Goal: Transaction & Acquisition: Book appointment/travel/reservation

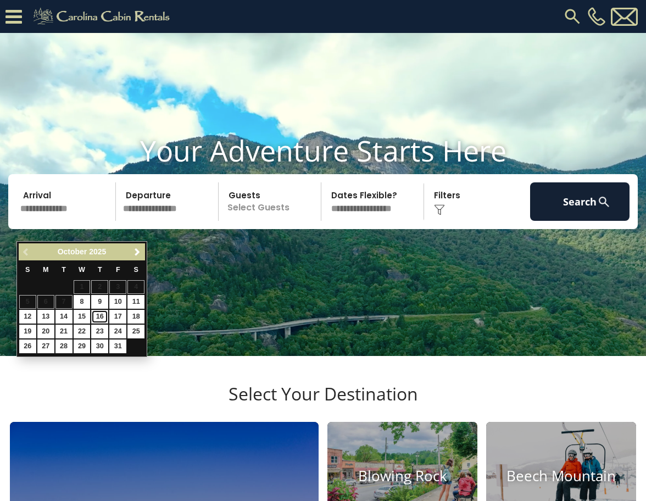
click at [99, 315] on link "16" at bounding box center [99, 317] width 17 height 14
type input "********"
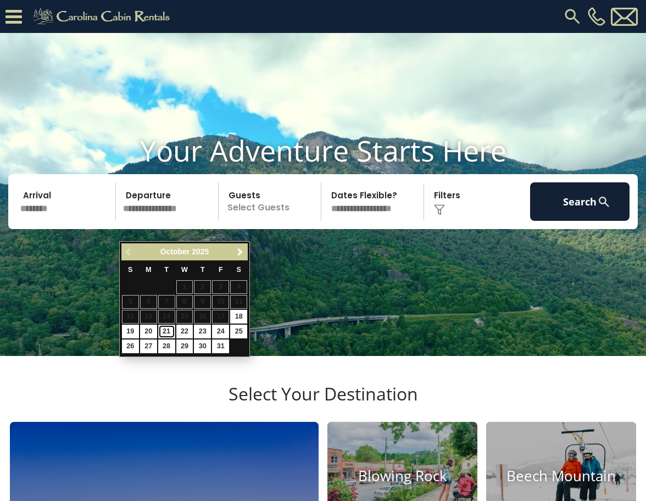
click at [167, 328] on link "21" at bounding box center [166, 332] width 17 height 14
type input "********"
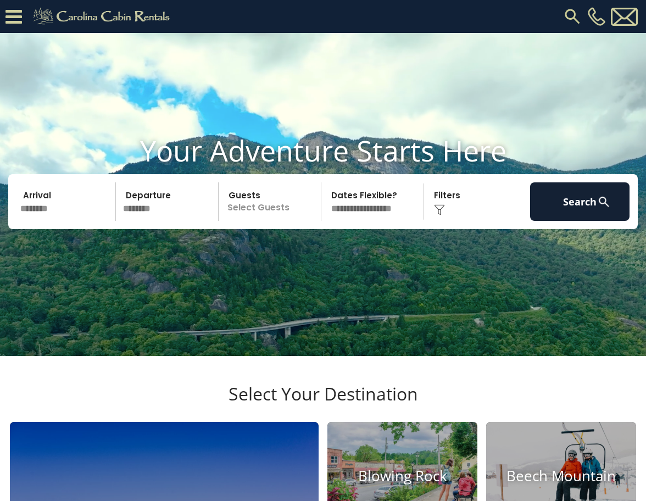
click at [266, 221] on p "Select Guests" at bounding box center [271, 202] width 99 height 38
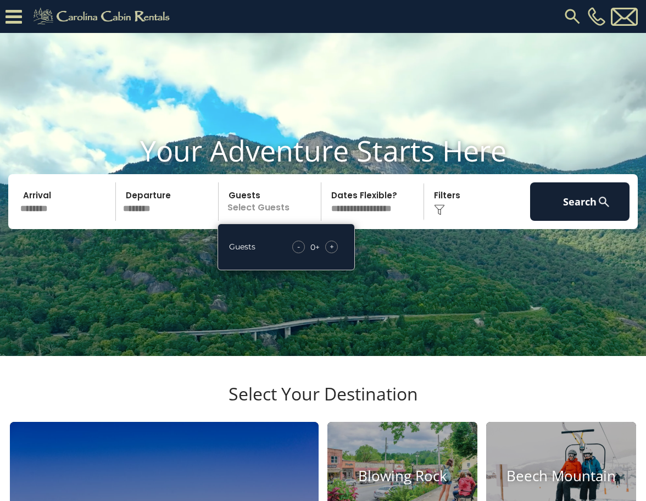
click at [330, 252] on span "+" at bounding box center [332, 246] width 4 height 11
click at [378, 221] on select "**********" at bounding box center [374, 202] width 99 height 38
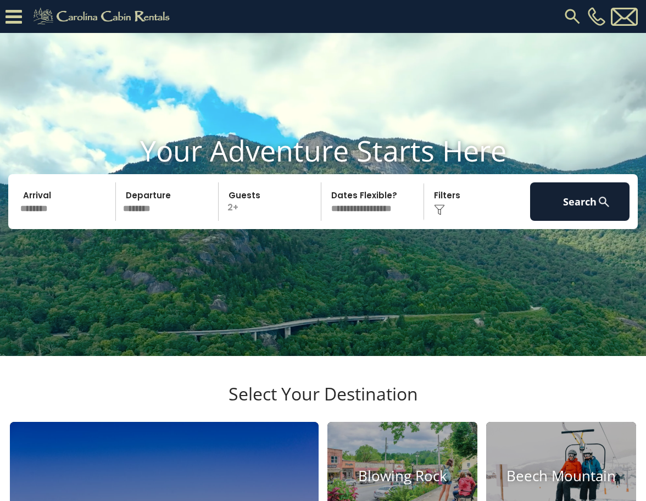
select select "*"
click at [325, 203] on select "**********" at bounding box center [374, 202] width 99 height 38
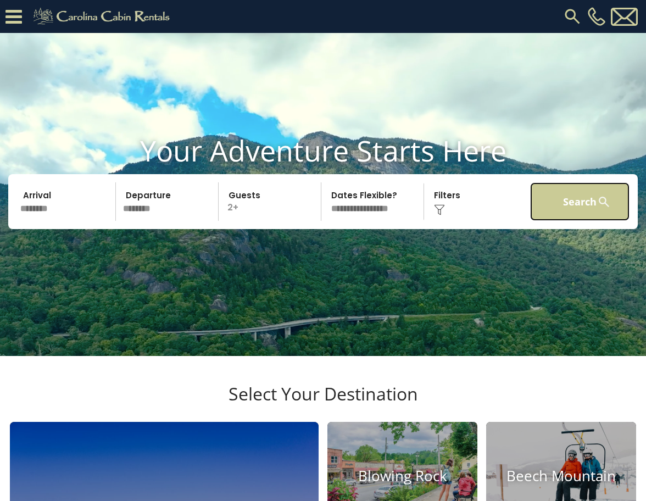
click at [588, 221] on button "Search" at bounding box center [579, 202] width 99 height 38
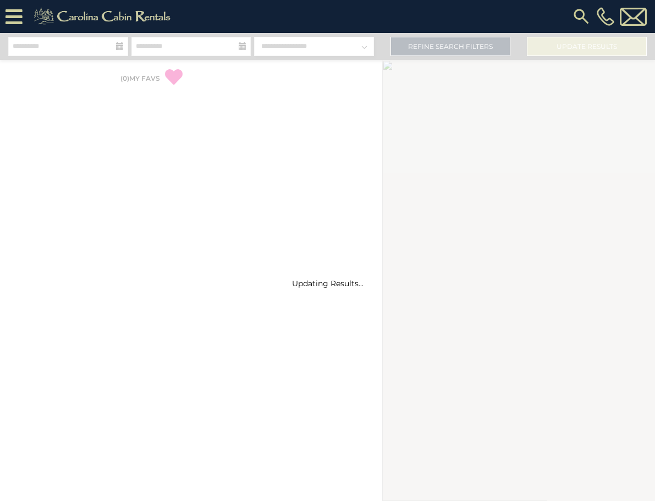
select select "*"
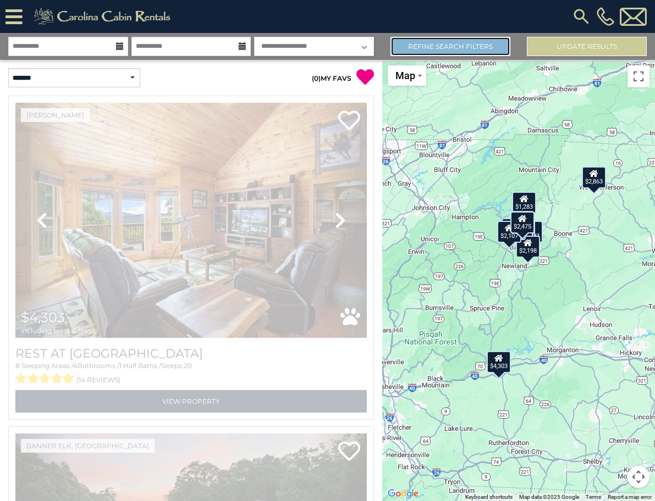
click at [469, 49] on link "Refine Search Filters" at bounding box center [450, 46] width 120 height 19
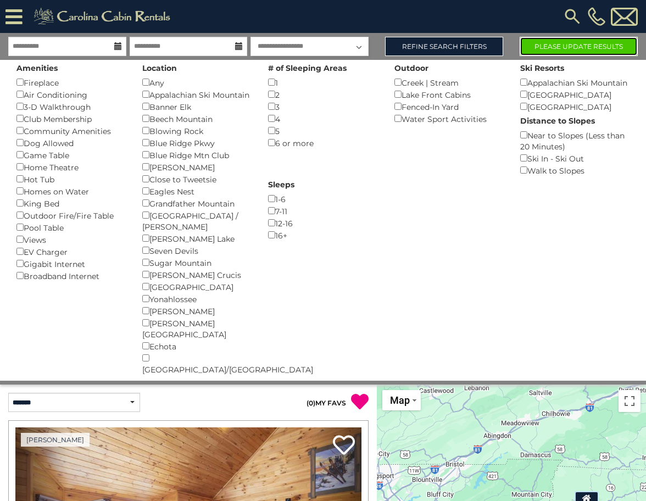
click at [556, 48] on button "Please Update Results" at bounding box center [579, 46] width 118 height 19
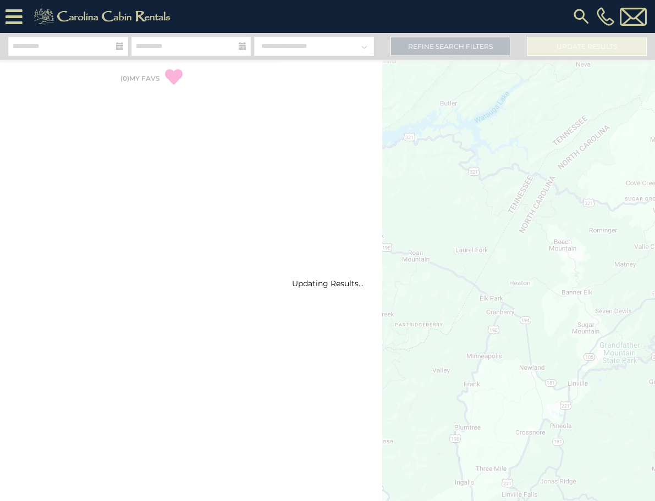
select select "*"
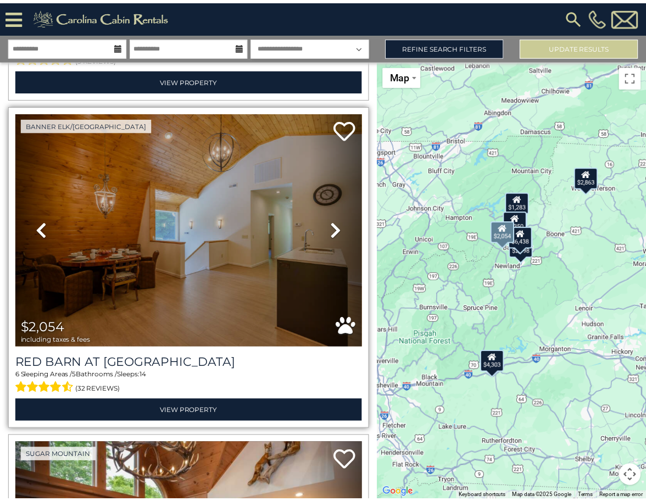
scroll to position [660, 0]
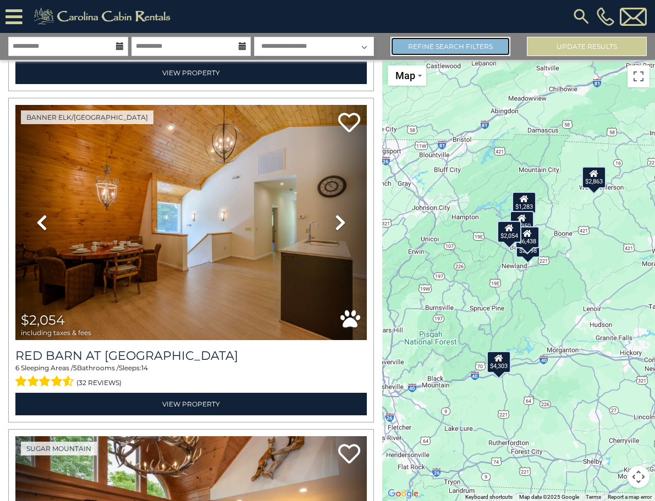
click at [477, 45] on link "Refine Search Filters" at bounding box center [450, 46] width 120 height 19
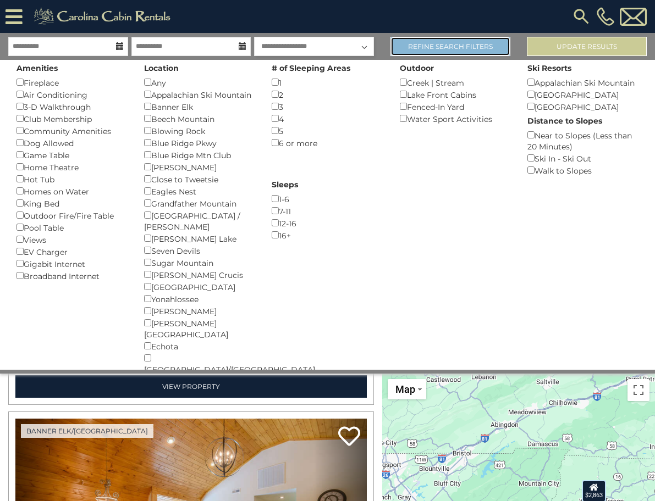
scroll to position [653, 0]
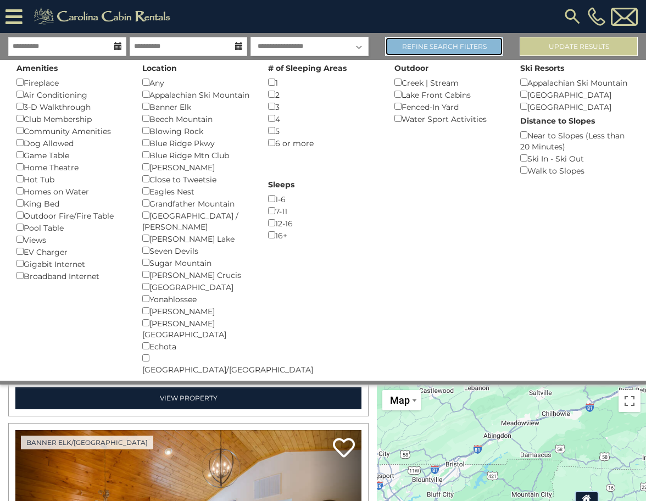
click at [466, 46] on link "Refine Search Filters" at bounding box center [444, 46] width 118 height 19
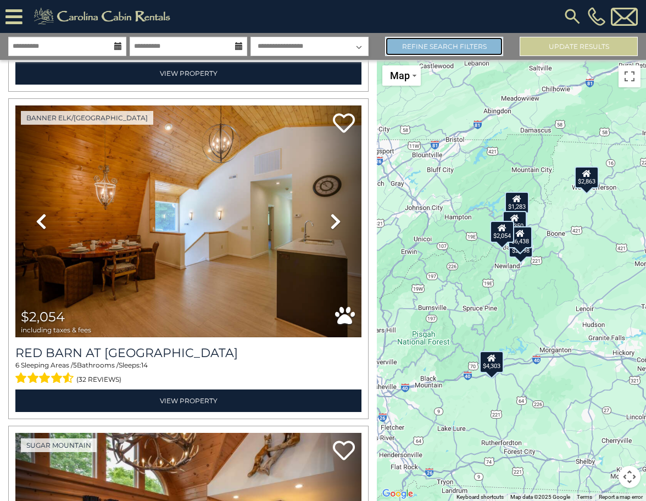
scroll to position [660, 0]
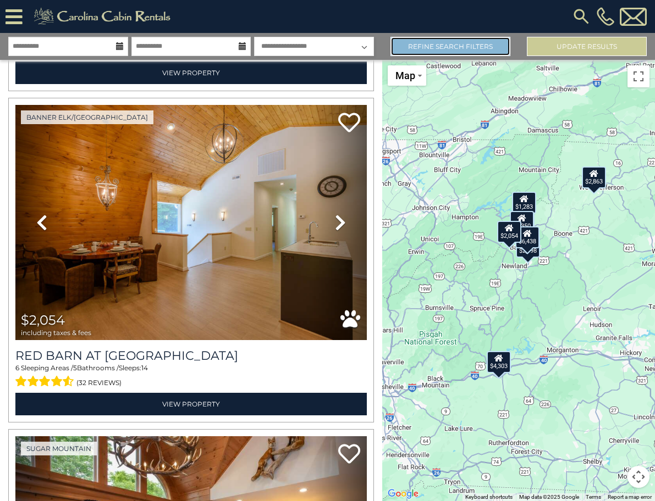
click at [463, 47] on link "Refine Search Filters" at bounding box center [450, 46] width 120 height 19
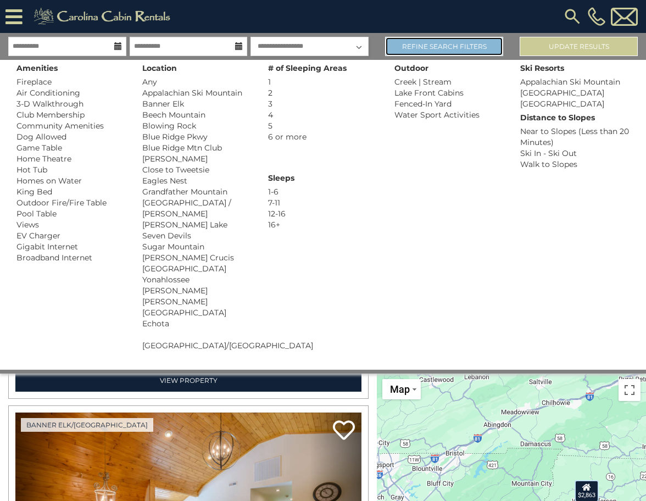
scroll to position [653, 0]
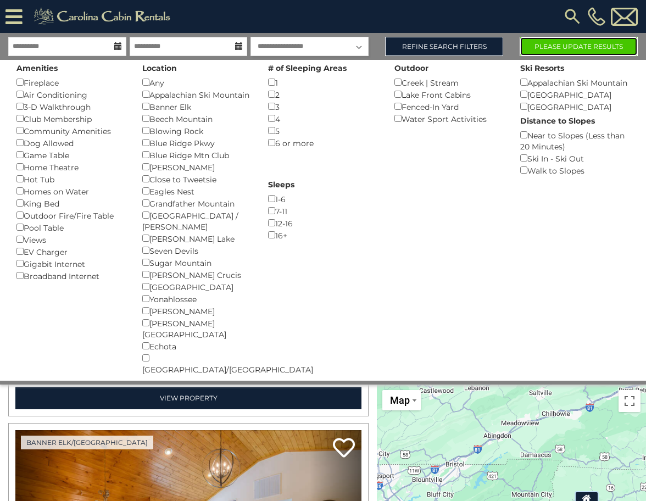
click at [581, 45] on button "Please Update Results" at bounding box center [579, 46] width 118 height 19
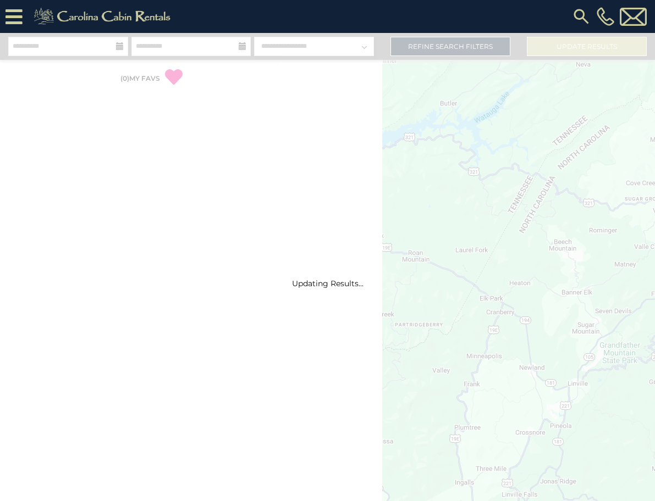
select select "*"
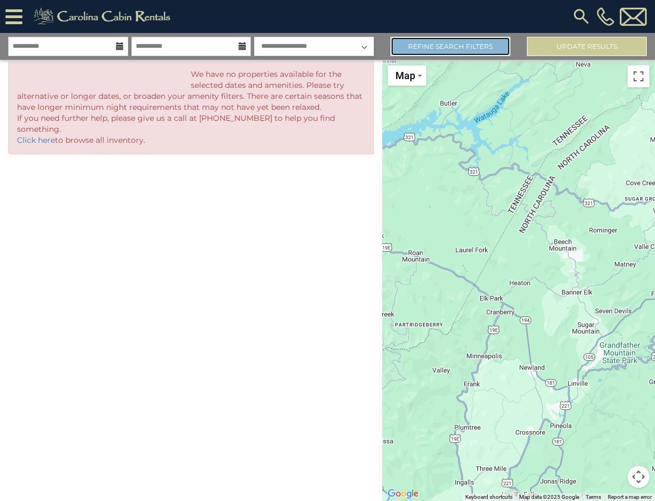
click at [422, 47] on link "Refine Search Filters" at bounding box center [450, 46] width 120 height 19
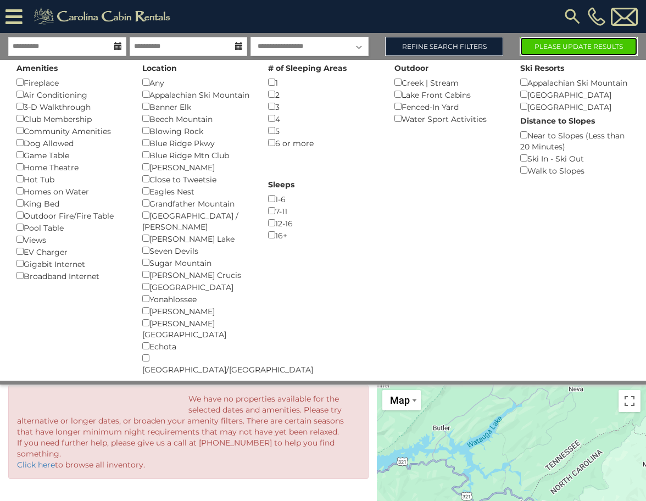
click at [604, 48] on button "Please Update Results" at bounding box center [579, 46] width 118 height 19
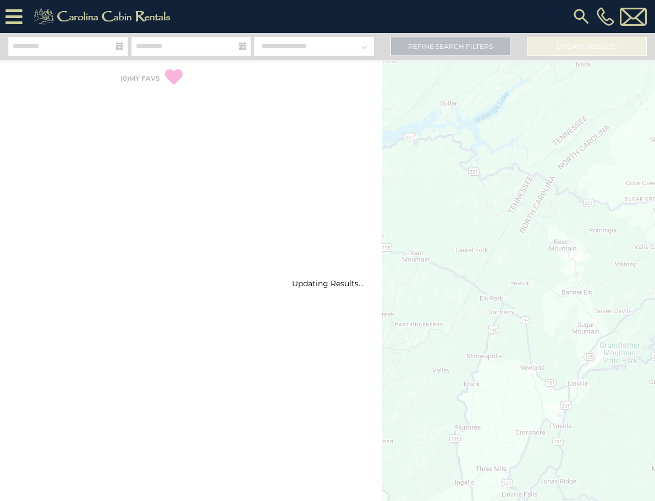
select select "*"
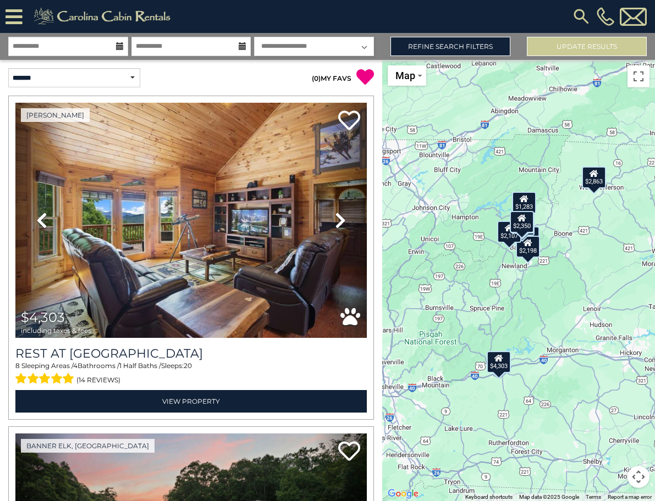
click at [525, 201] on icon at bounding box center [523, 199] width 9 height 8
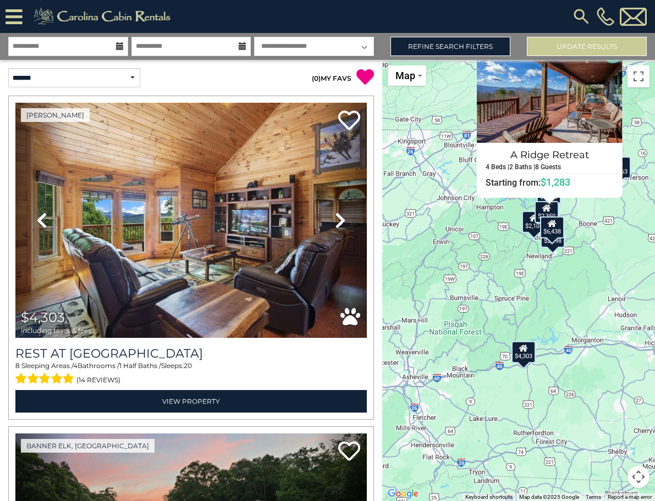
drag, startPoint x: 587, startPoint y: 299, endPoint x: 623, endPoint y: 236, distance: 72.9
click at [626, 227] on div "$4,303 $6,438 $2,054 $2,198 $1,847 $2,107 $2,475 $1,283 $2,863 $2,350 A Ridge R…" at bounding box center [518, 280] width 273 height 441
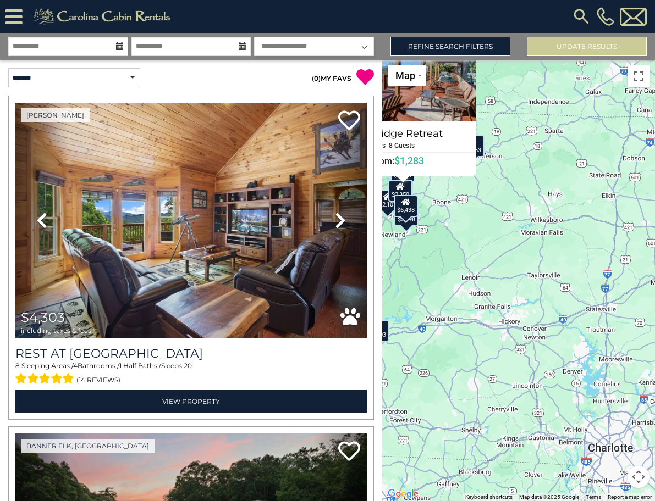
drag, startPoint x: 596, startPoint y: 327, endPoint x: 432, endPoint y: 328, distance: 164.4
click at [432, 328] on div "$4,303 $6,438 $2,054 $2,198 $1,847 $2,107 $2,475 $1,283 $2,863 $2,350 A Ridge R…" at bounding box center [518, 280] width 273 height 441
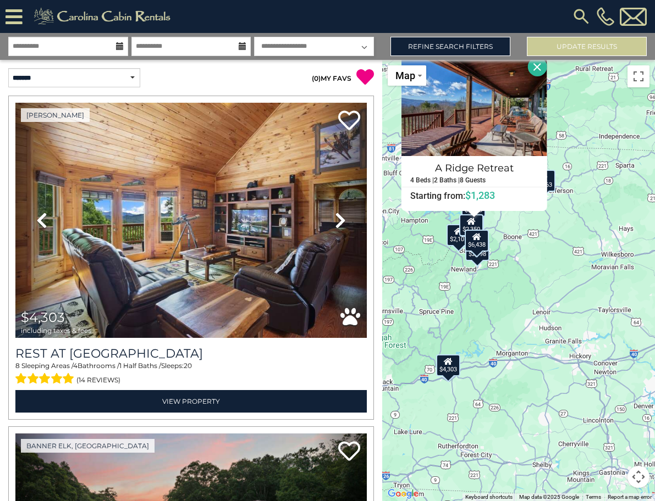
drag, startPoint x: 527, startPoint y: 306, endPoint x: 628, endPoint y: 308, distance: 101.7
click at [631, 317] on div "$4,303 $6,438 $2,054 $2,198 $1,847 $2,107 $2,475 $1,283 $2,863 $2,350 A Ridge R…" at bounding box center [518, 280] width 273 height 441
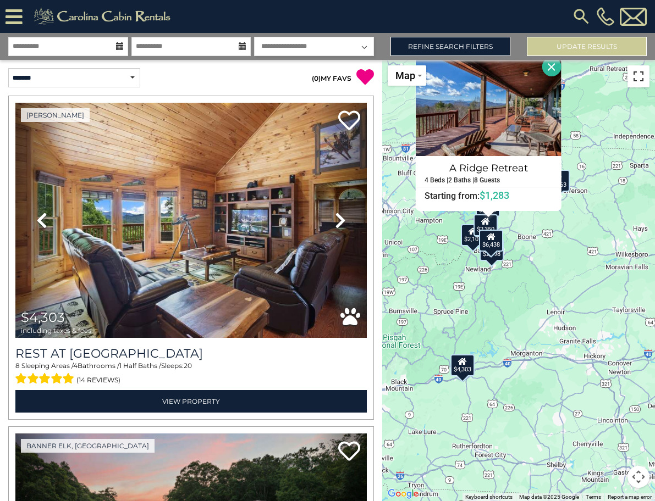
click at [646, 78] on button "Toggle fullscreen view" at bounding box center [638, 76] width 22 height 22
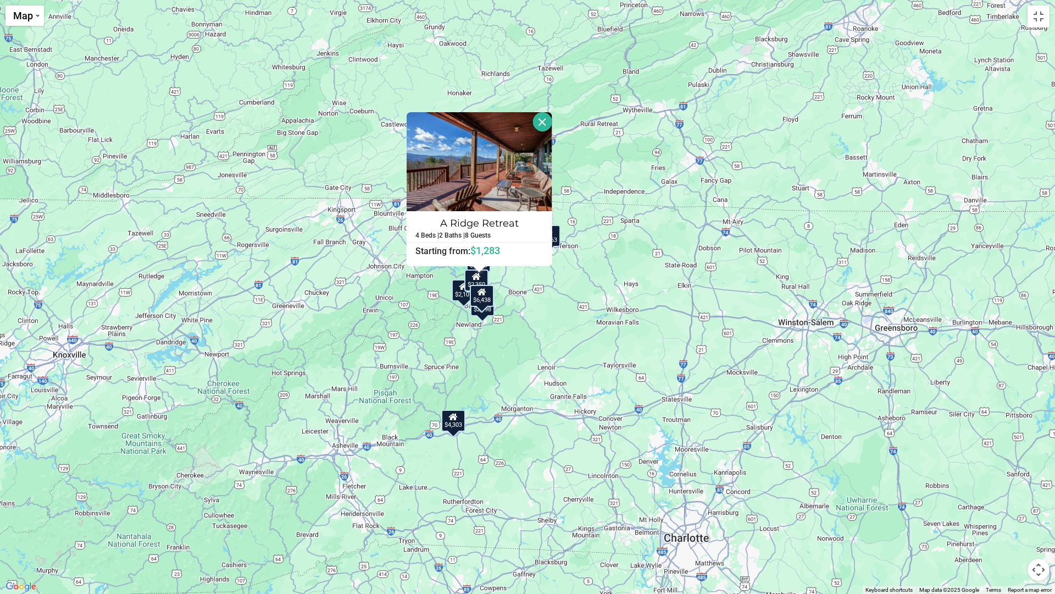
drag, startPoint x: 571, startPoint y: 314, endPoint x: 553, endPoint y: 355, distance: 44.5
click at [553, 355] on div "$4,303 $6,438 $2,054 $2,198 $1,847 $2,107 $2,475 $1,283 $2,863 $2,350 A Ridge R…" at bounding box center [527, 297] width 1055 height 594
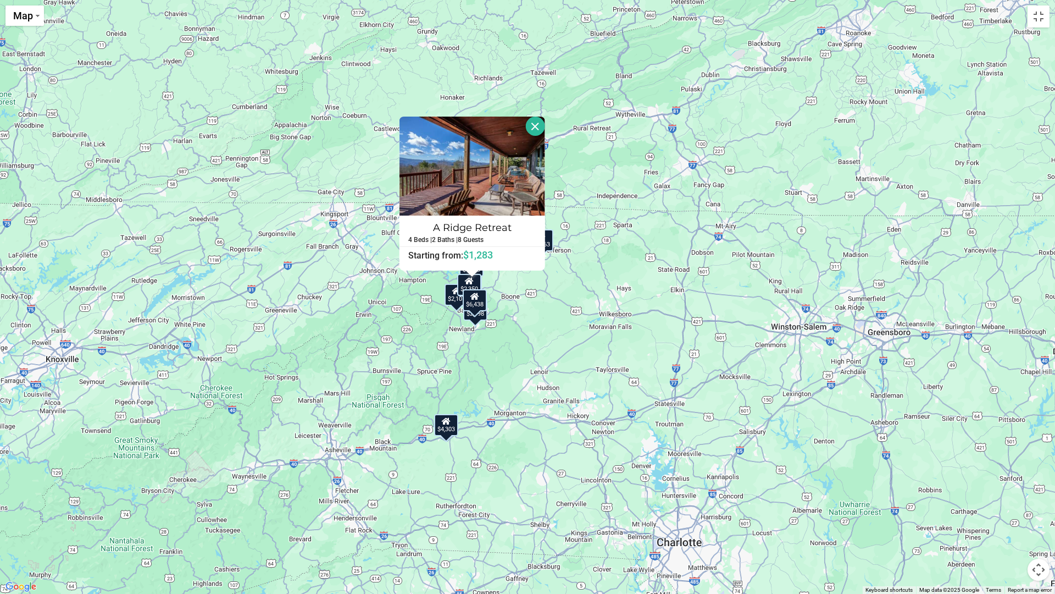
drag, startPoint x: 630, startPoint y: 394, endPoint x: 444, endPoint y: 268, distance: 225.2
click at [444, 268] on div "$4,303 $6,438 $2,054 $2,198 $1,847 $2,107 $2,475 $1,283 $2,863 $2,350 A Ridge R…" at bounding box center [527, 297] width 1055 height 594
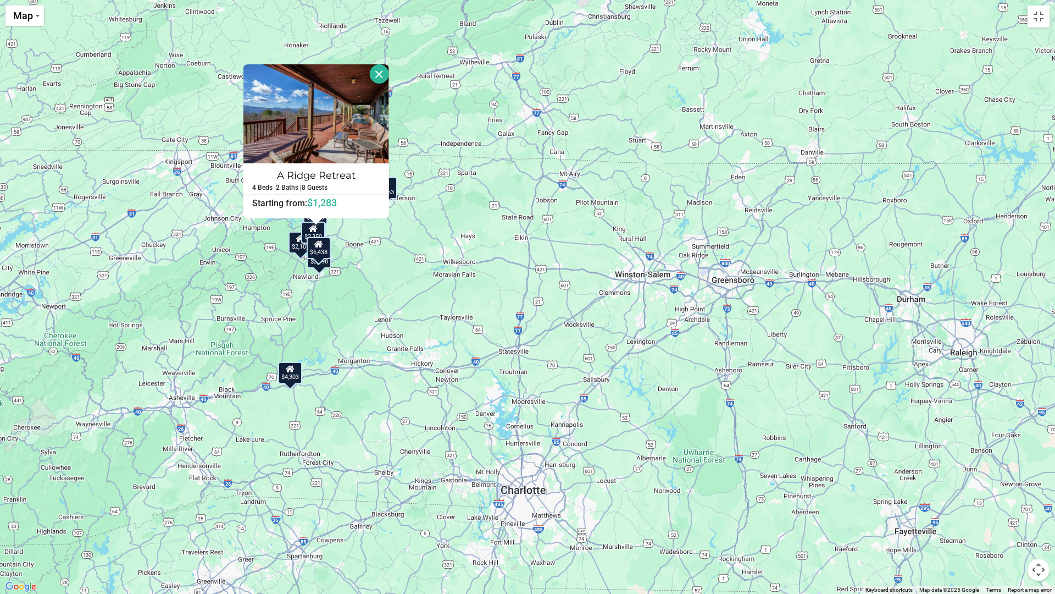
drag, startPoint x: 593, startPoint y: 325, endPoint x: 770, endPoint y: 450, distance: 216.9
click at [654, 450] on div "$4,303 $6,438 $2,054 $2,198 $1,847 $2,107 $2,475 $1,283 $2,863 $2,350 A Ridge R…" at bounding box center [527, 297] width 1055 height 594
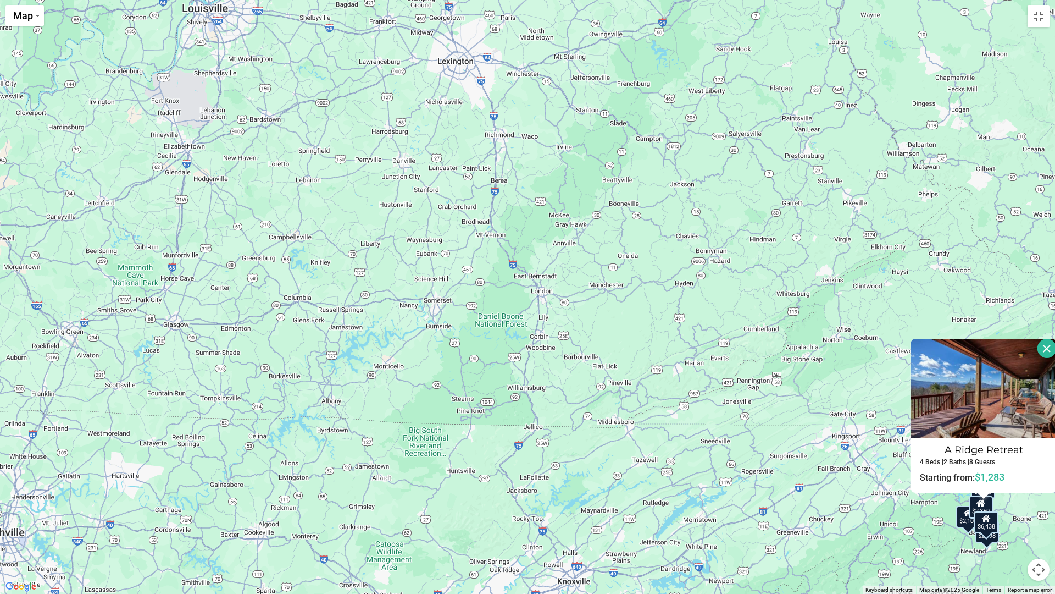
drag, startPoint x: 491, startPoint y: 317, endPoint x: 421, endPoint y: 172, distance: 161.3
click at [423, 176] on div "$4,303 $6,438 $2,054 $2,198 $1,847 $2,107 $2,475 $1,283 $2,863 $2,350 A Ridge R…" at bounding box center [527, 297] width 1055 height 594
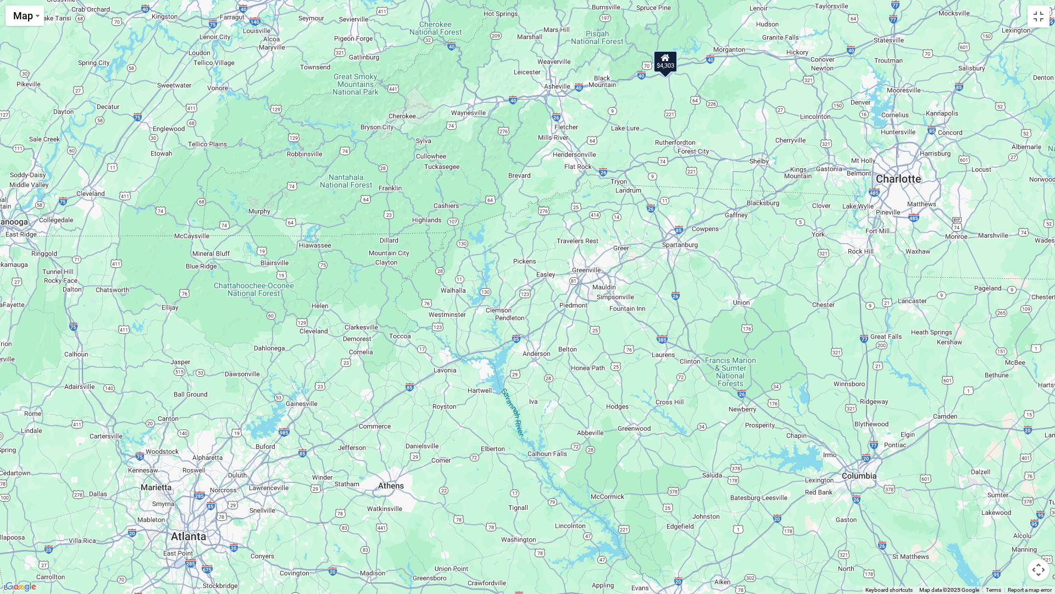
drag, startPoint x: 572, startPoint y: 292, endPoint x: 559, endPoint y: 325, distance: 35.7
click at [551, 337] on div "$4,303 $6,438 $2,054 $2,198 $1,847 $2,107 $2,475 $1,283 $2,863 $2,350 A Ridge R…" at bounding box center [527, 297] width 1055 height 594
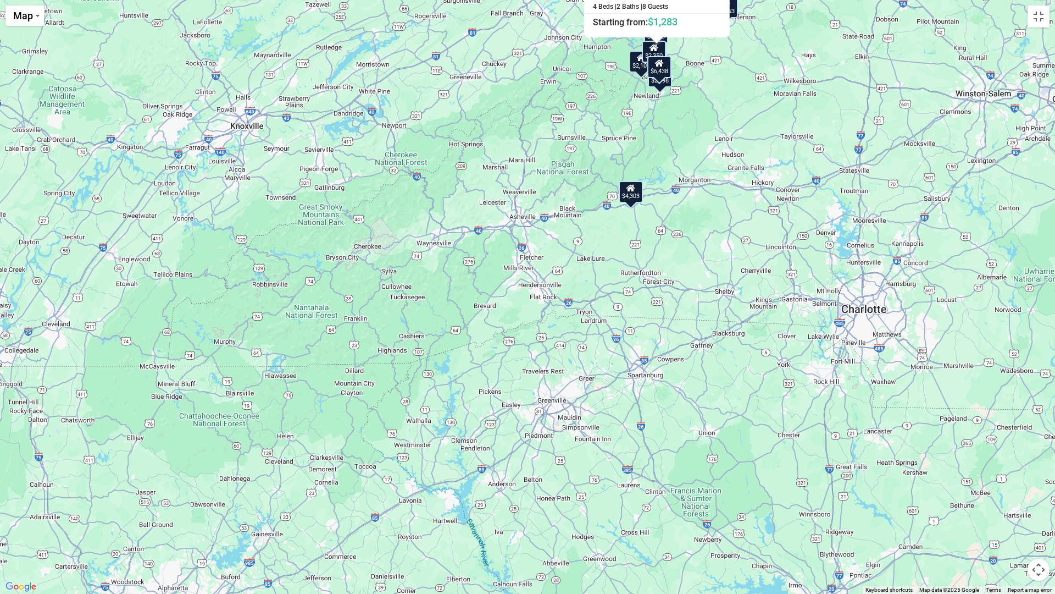
drag, startPoint x: 701, startPoint y: 225, endPoint x: 651, endPoint y: 377, distance: 159.9
click at [651, 377] on div "$4,303 $6,438 $2,054 $2,198 $1,847 $2,107 $2,475 $1,283 $2,863 $2,350 A Ridge R…" at bounding box center [527, 297] width 1055 height 594
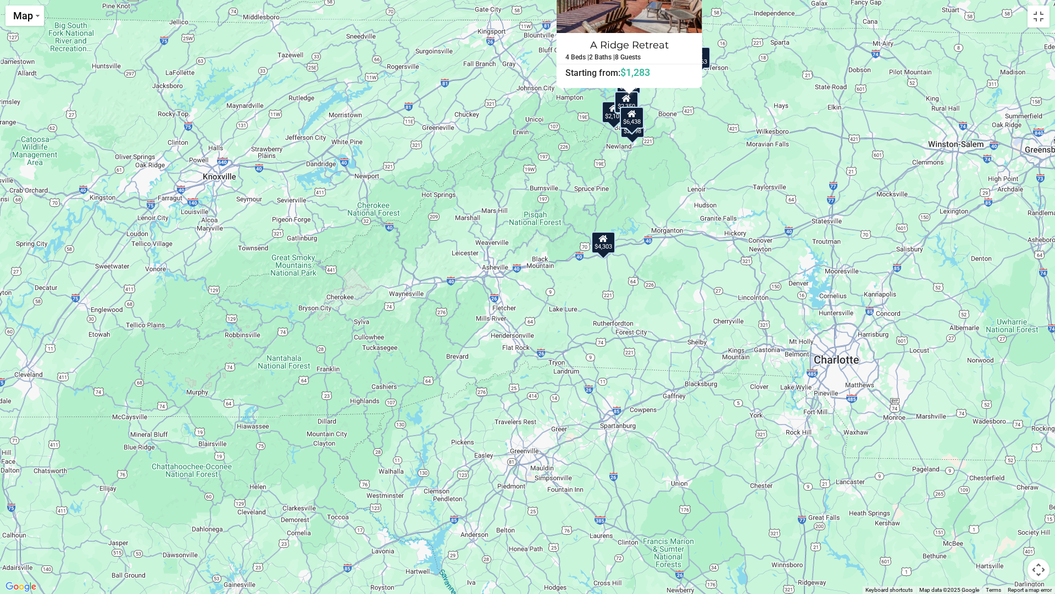
drag, startPoint x: 766, startPoint y: 235, endPoint x: 755, endPoint y: 292, distance: 57.7
click at [654, 292] on div "$4,303 $6,438 $2,054 $2,198 $1,847 $2,107 $2,475 $1,283 $2,863 $2,350 A Ridge R…" at bounding box center [527, 297] width 1055 height 594
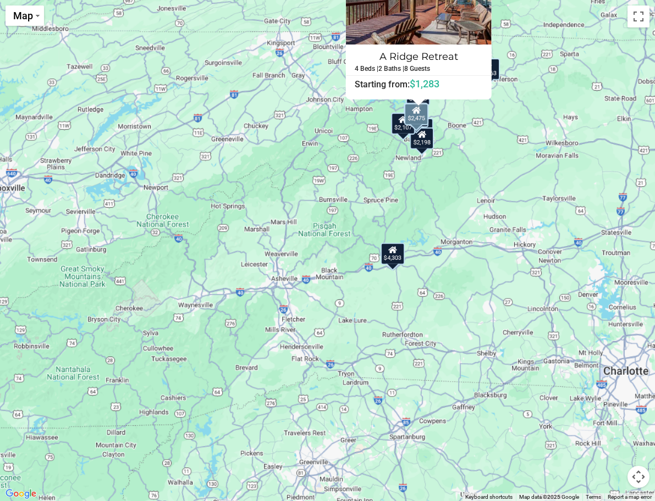
scroll to position [2254, 0]
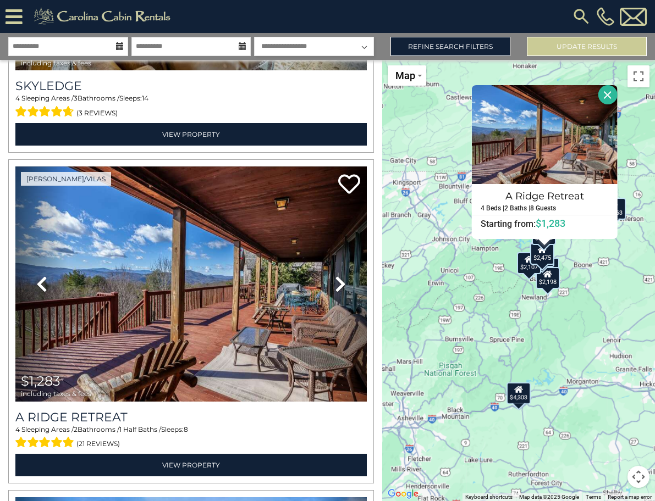
drag, startPoint x: 568, startPoint y: 215, endPoint x: 502, endPoint y: 331, distance: 133.9
click at [502, 331] on div "$4,303 $6,438 $2,054 $2,198 $1,847 $2,107 $2,475 $1,283 $2,863 $2,350 A Ridge R…" at bounding box center [518, 280] width 273 height 441
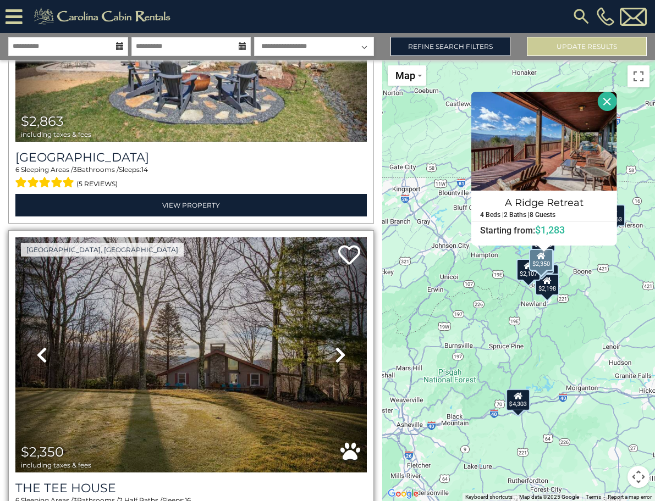
scroll to position [2906, 0]
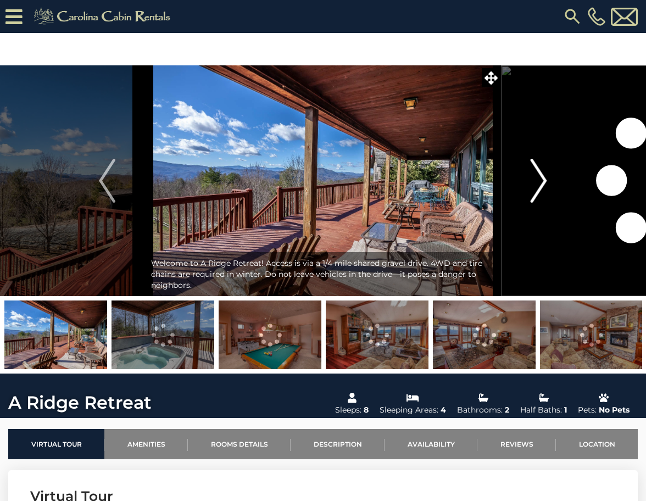
click at [538, 179] on img "Next" at bounding box center [539, 181] width 16 height 44
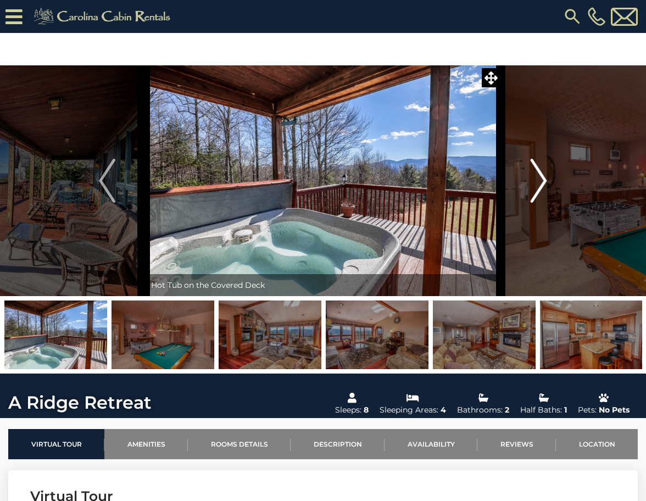
click at [538, 179] on img "Next" at bounding box center [539, 181] width 16 height 44
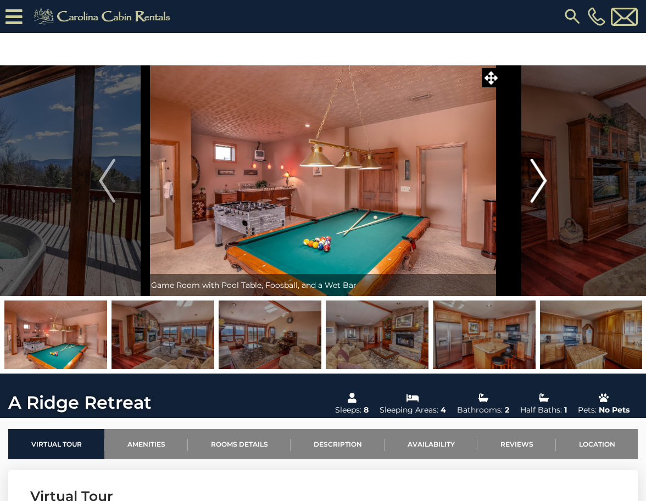
click at [538, 179] on img "Next" at bounding box center [539, 181] width 16 height 44
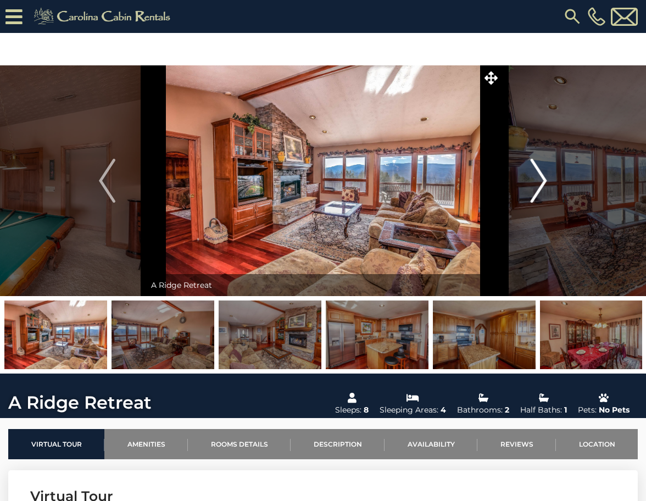
click at [538, 179] on img "Next" at bounding box center [539, 181] width 16 height 44
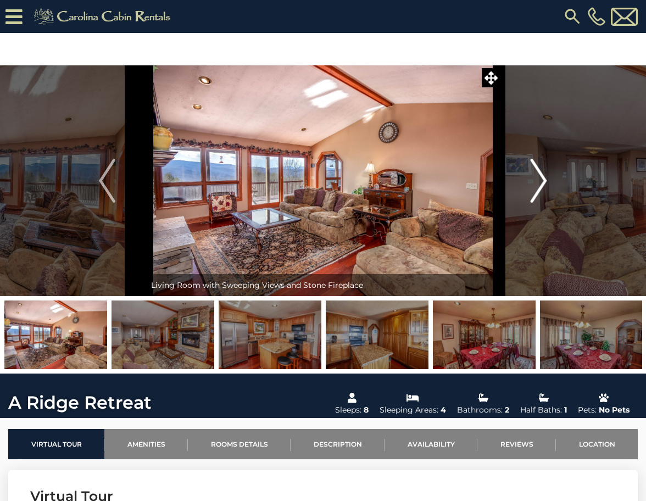
click at [537, 173] on img "Next" at bounding box center [539, 181] width 16 height 44
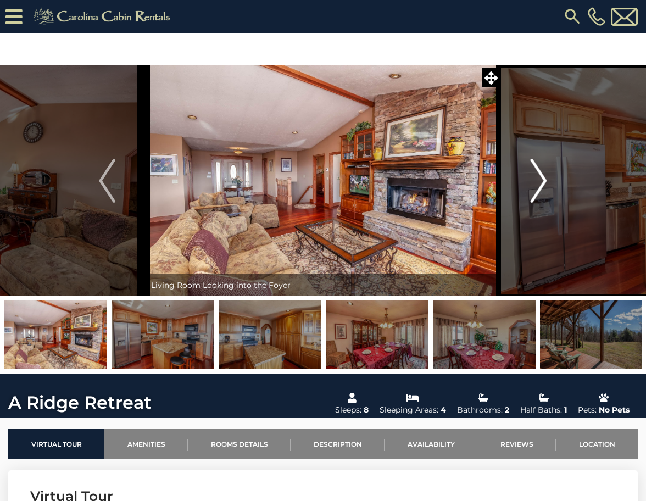
click at [532, 170] on img "Next" at bounding box center [539, 181] width 16 height 44
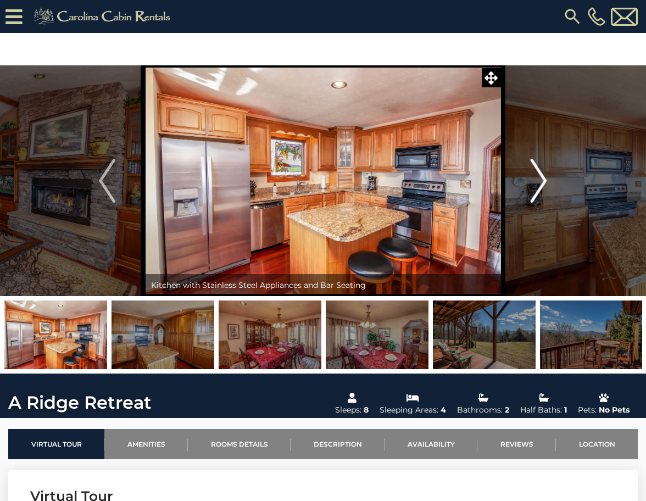
click at [533, 170] on img "Next" at bounding box center [539, 181] width 16 height 44
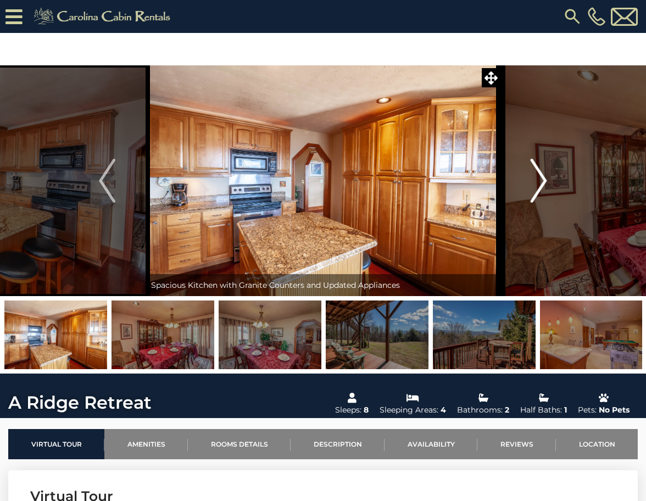
click at [533, 170] on img "Next" at bounding box center [539, 181] width 16 height 44
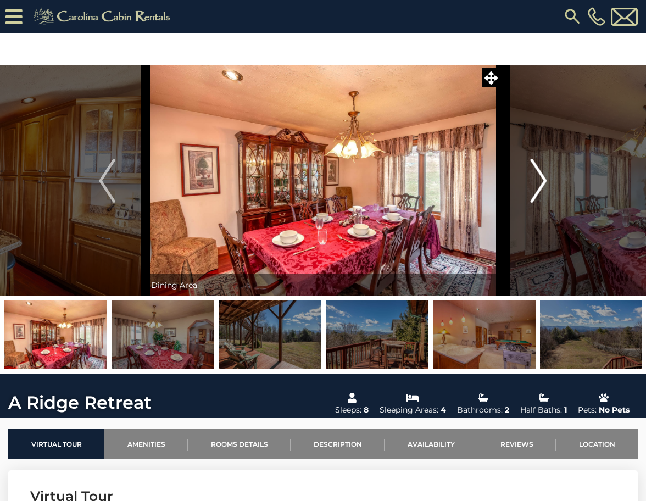
click at [533, 170] on img "Next" at bounding box center [539, 181] width 16 height 44
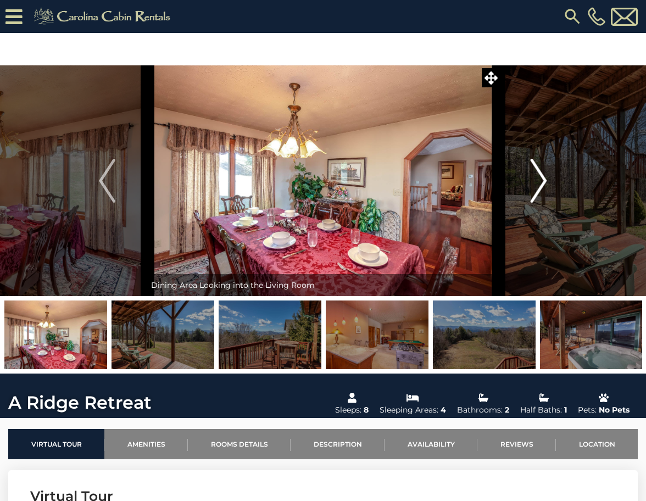
click at [533, 170] on img "Next" at bounding box center [539, 181] width 16 height 44
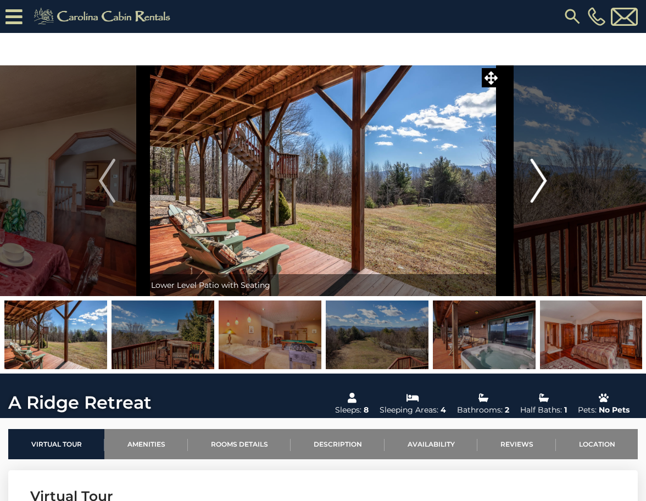
click at [533, 170] on img "Next" at bounding box center [539, 181] width 16 height 44
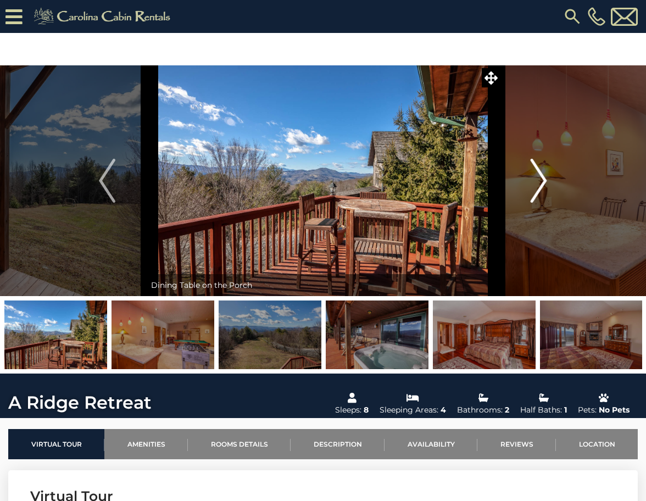
click at [543, 168] on img "Next" at bounding box center [539, 181] width 16 height 44
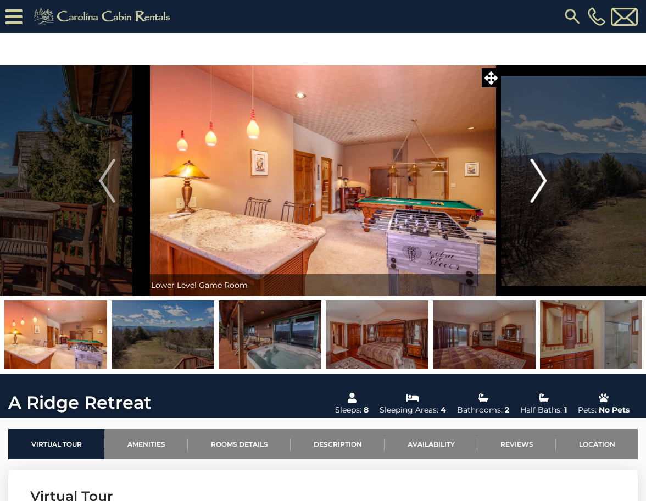
click at [541, 170] on img "Next" at bounding box center [539, 181] width 16 height 44
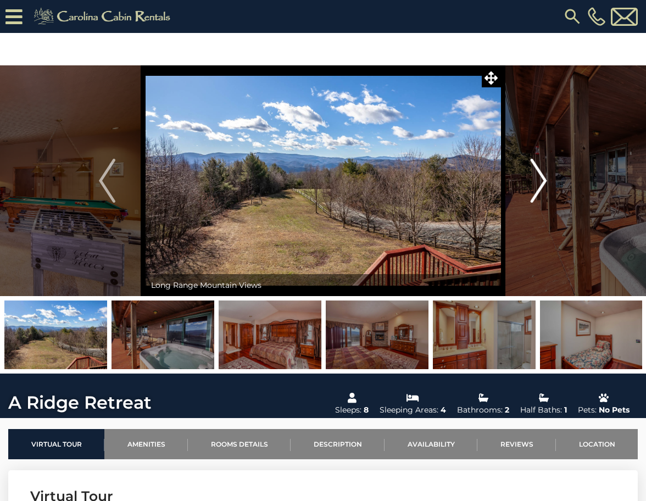
click at [541, 170] on img "Next" at bounding box center [539, 181] width 16 height 44
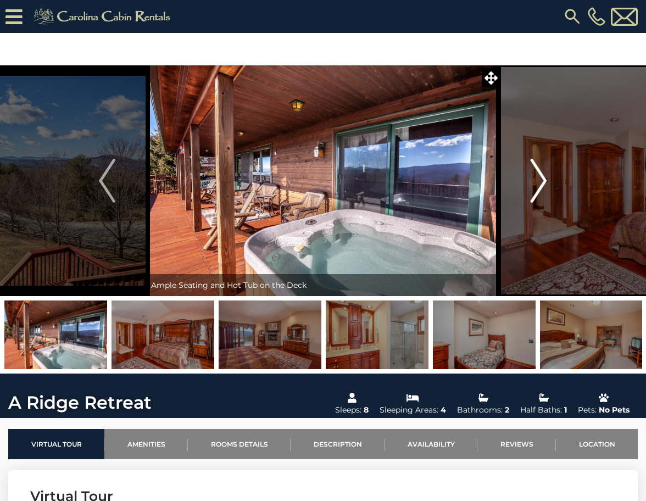
click at [541, 170] on img "Next" at bounding box center [539, 181] width 16 height 44
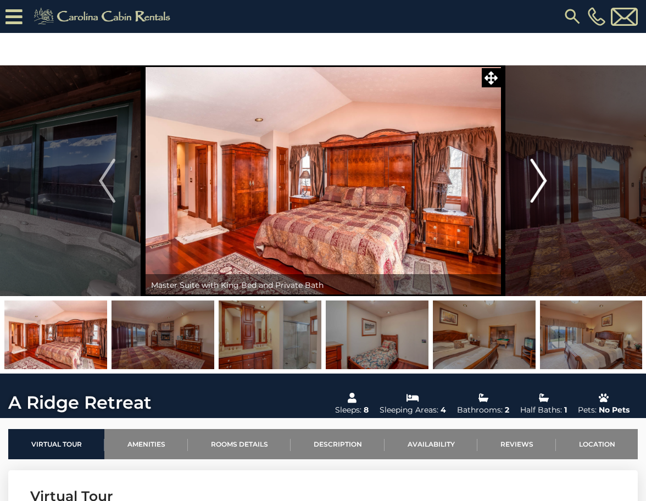
click at [541, 170] on img "Next" at bounding box center [539, 181] width 16 height 44
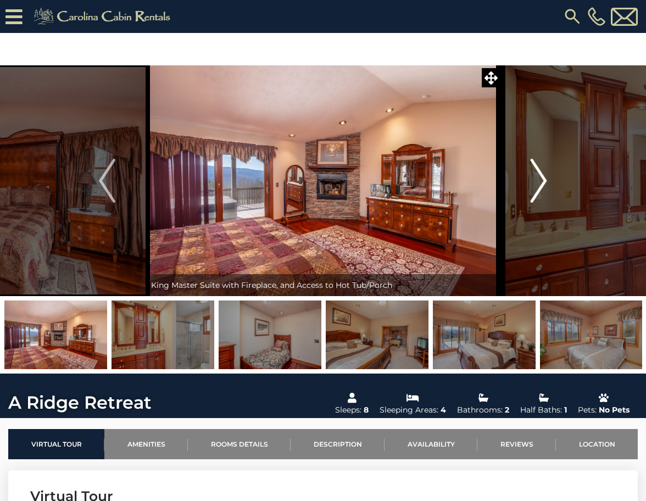
click at [541, 170] on img "Next" at bounding box center [539, 181] width 16 height 44
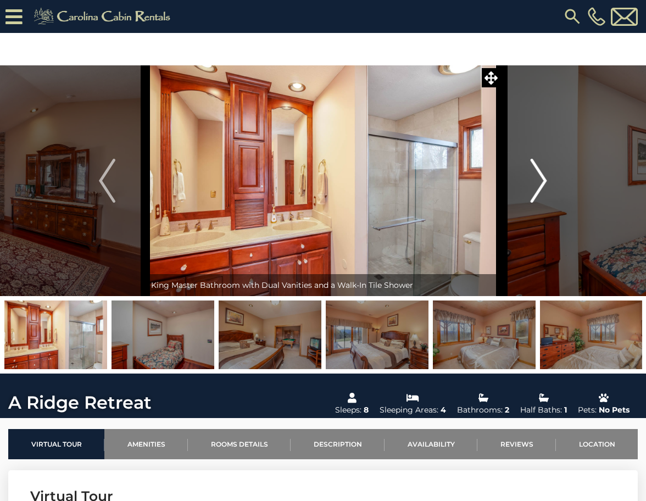
click at [541, 170] on img "Next" at bounding box center [539, 181] width 16 height 44
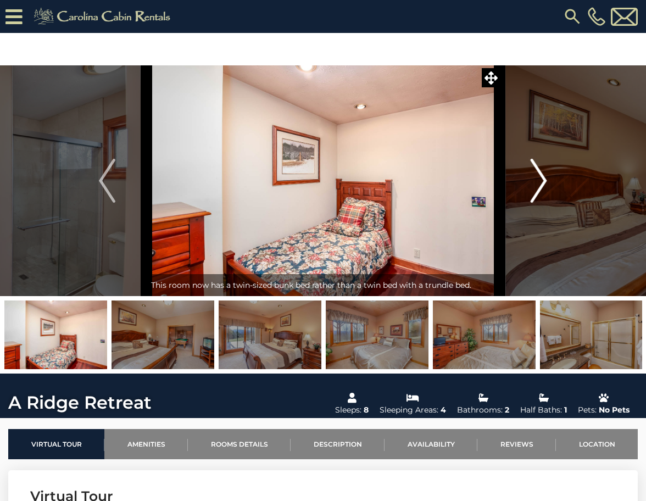
click at [541, 170] on img "Next" at bounding box center [539, 181] width 16 height 44
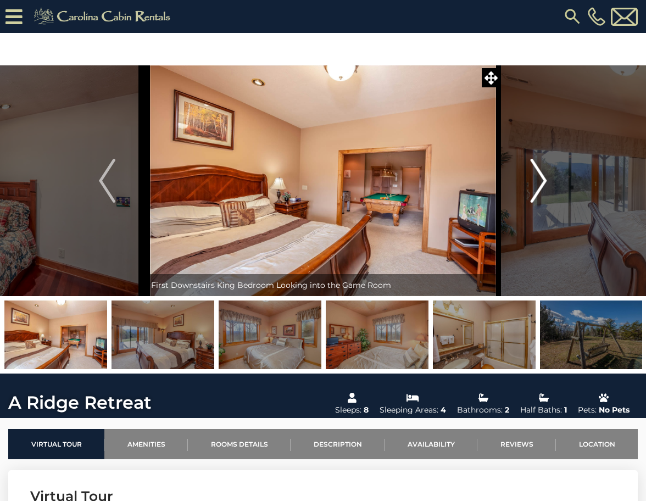
click at [541, 170] on img "Next" at bounding box center [539, 181] width 16 height 44
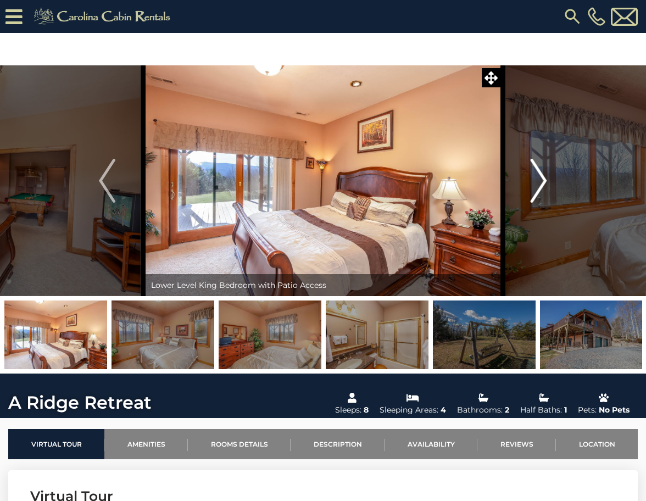
click at [541, 170] on img "Next" at bounding box center [539, 181] width 16 height 44
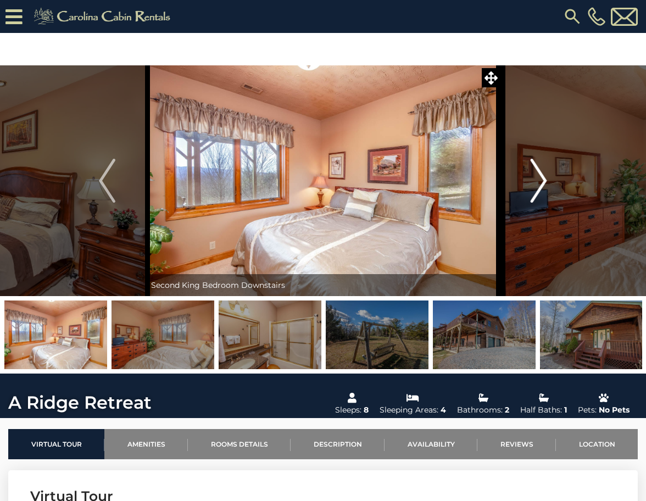
click at [541, 170] on img "Next" at bounding box center [539, 181] width 16 height 44
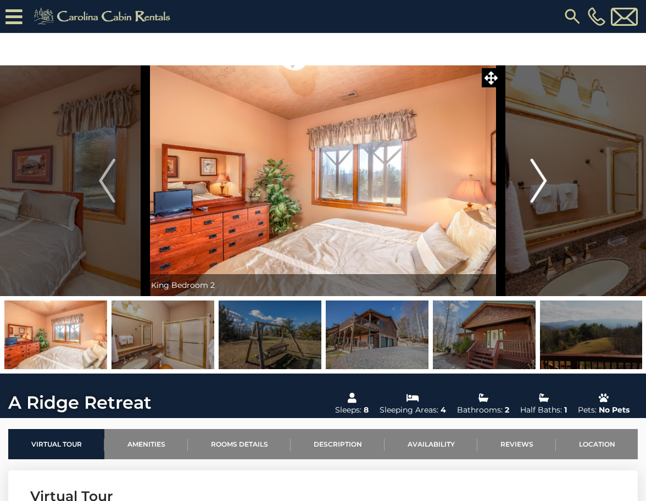
click at [541, 170] on img "Next" at bounding box center [539, 181] width 16 height 44
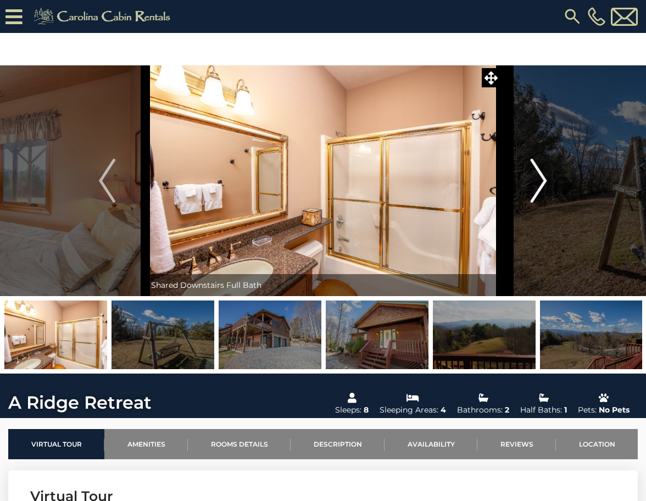
click at [541, 170] on img "Next" at bounding box center [539, 181] width 16 height 44
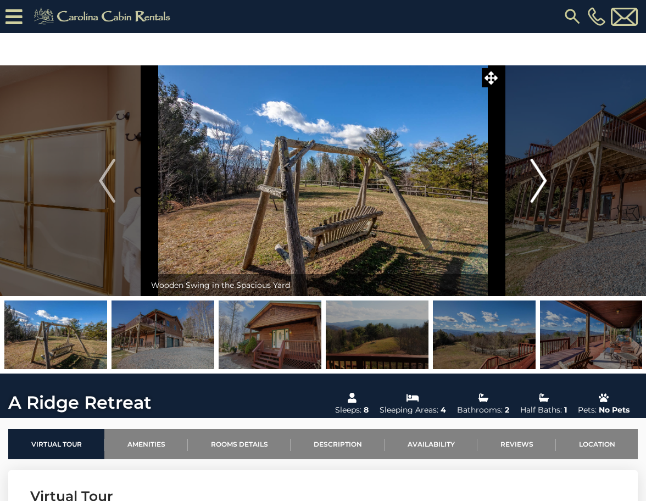
click at [541, 170] on img "Next" at bounding box center [539, 181] width 16 height 44
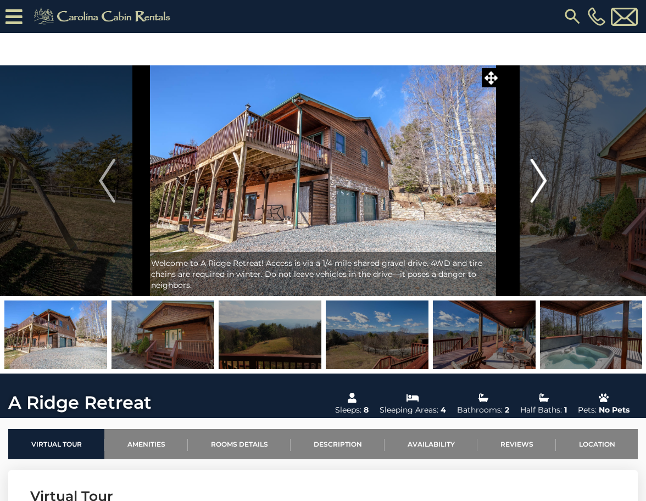
click at [541, 170] on img "Next" at bounding box center [539, 181] width 16 height 44
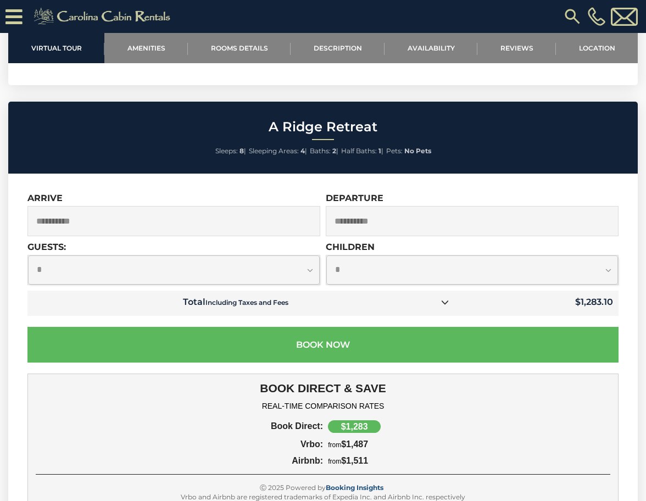
scroll to position [2804, 0]
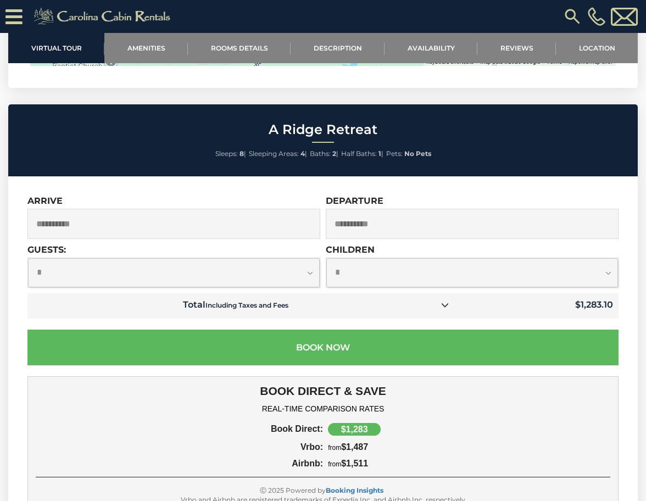
click at [308, 258] on select "**********" at bounding box center [174, 272] width 292 height 29
select select "*"
click at [28, 258] on select "**********" at bounding box center [174, 272] width 292 height 29
click at [456, 294] on td "Total Including Taxes and Fees" at bounding box center [242, 306] width 430 height 25
click at [449, 301] on icon at bounding box center [445, 305] width 8 height 8
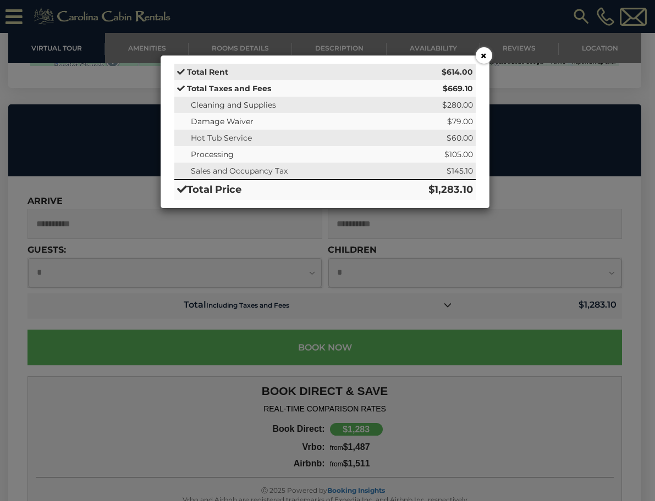
click at [482, 53] on button "×" at bounding box center [484, 55] width 16 height 16
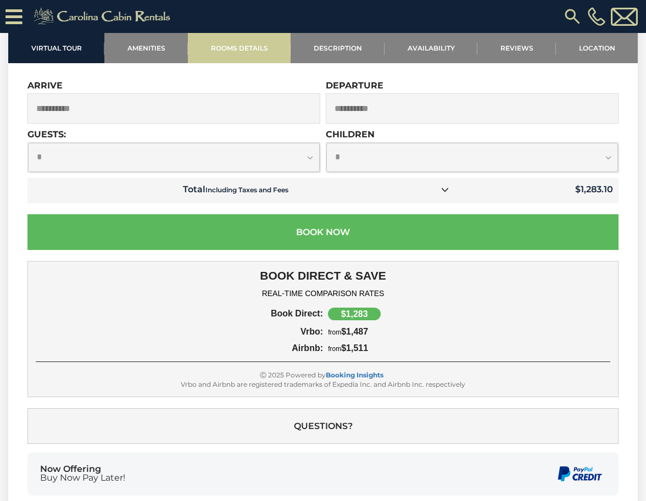
scroll to position [2913, 0]
